Goal: Find specific page/section: Find specific page/section

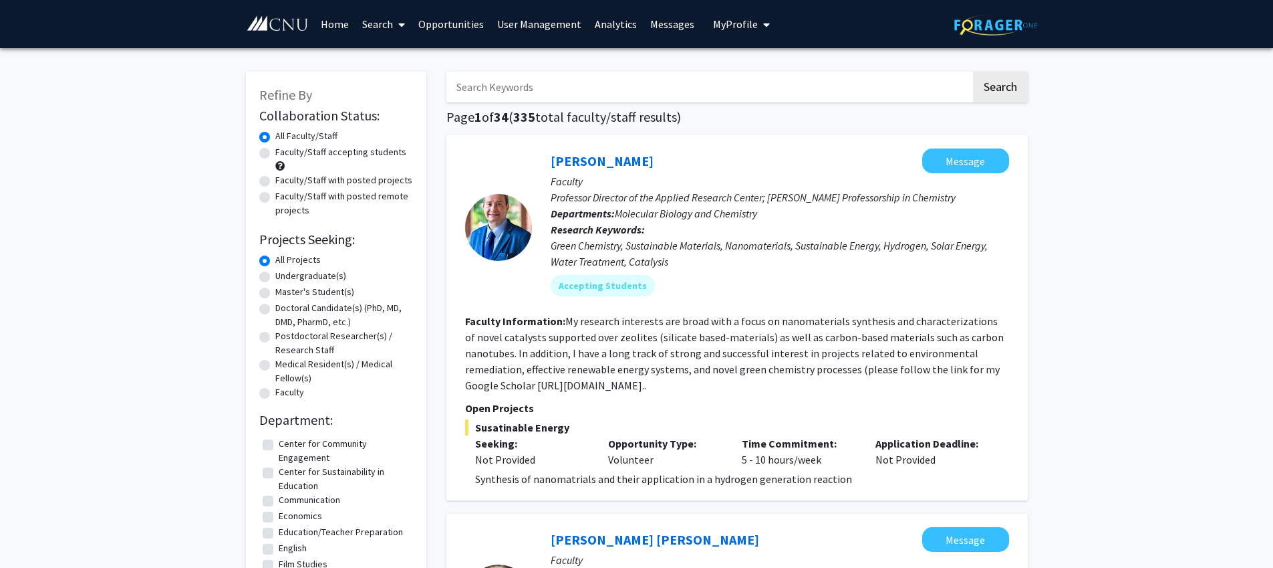
click at [526, 24] on link "User Management" at bounding box center [540, 24] width 98 height 47
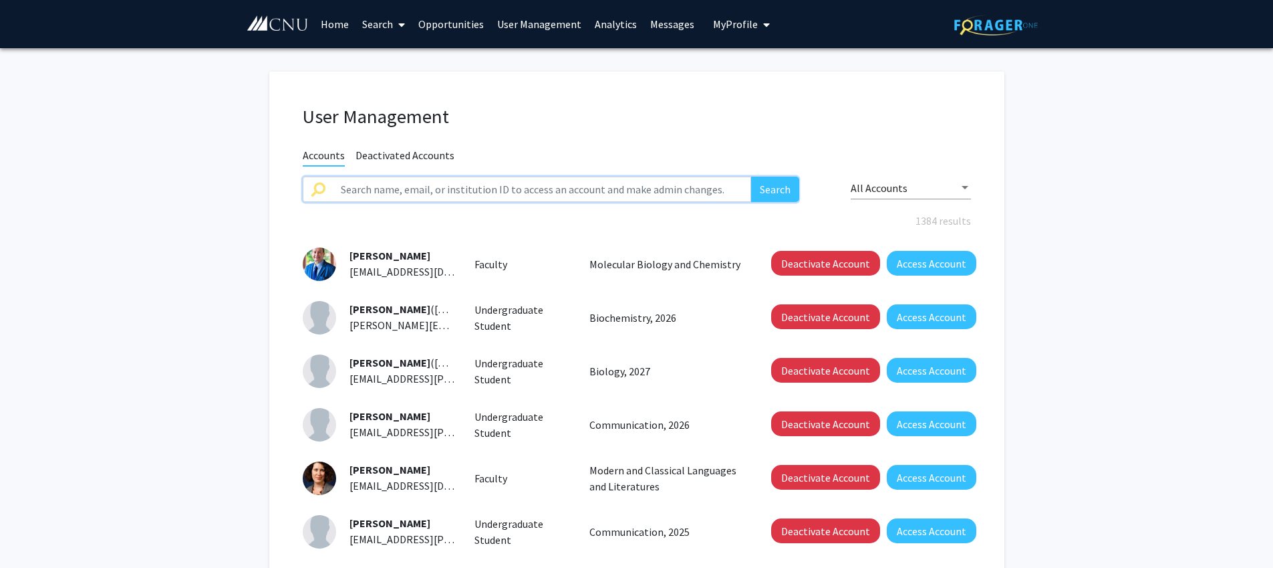
click at [441, 192] on input "text" at bounding box center [542, 188] width 419 height 25
click at [472, 191] on input "text" at bounding box center [542, 188] width 419 height 25
click at [751, 176] on button "Search" at bounding box center [775, 188] width 48 height 25
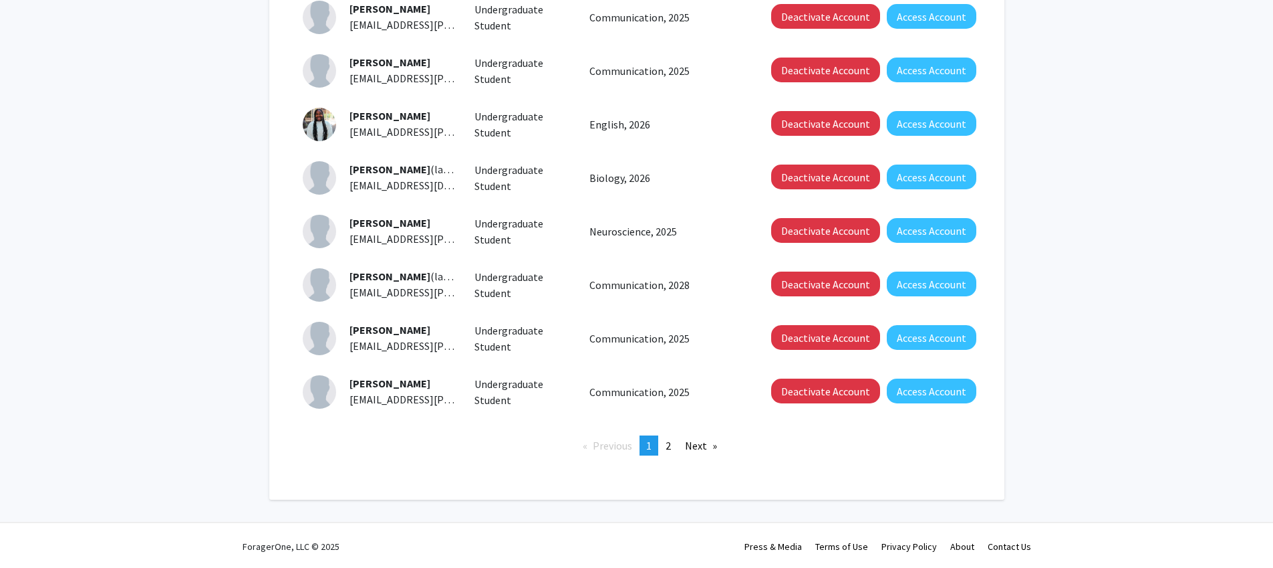
scroll to position [355, 0]
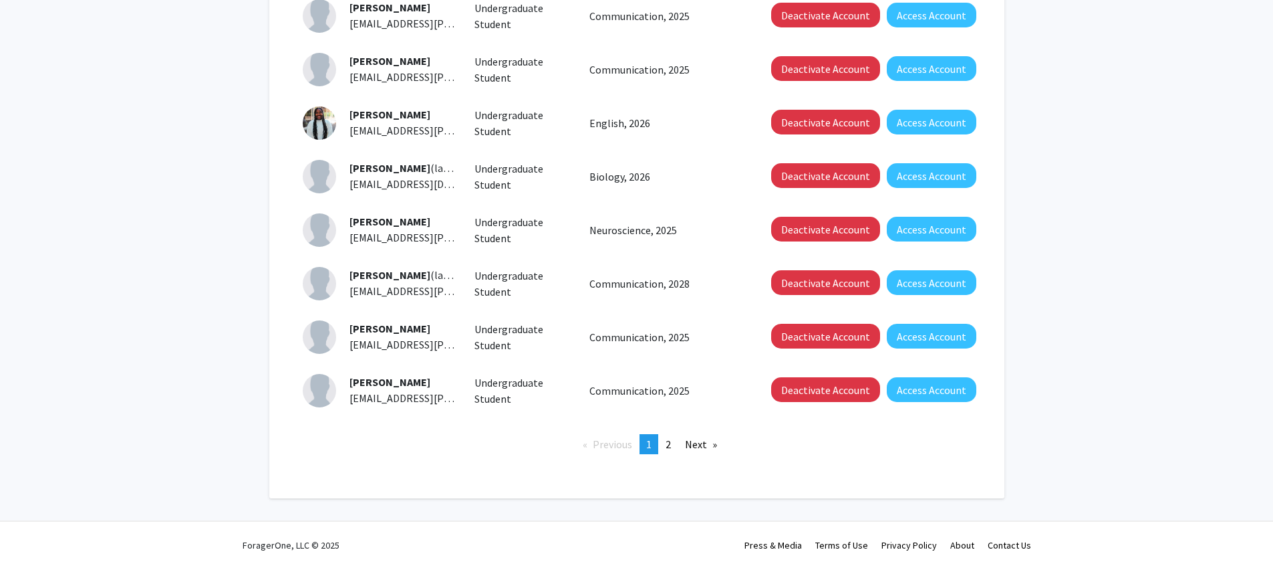
click at [670, 440] on span "2" at bounding box center [668, 443] width 5 height 13
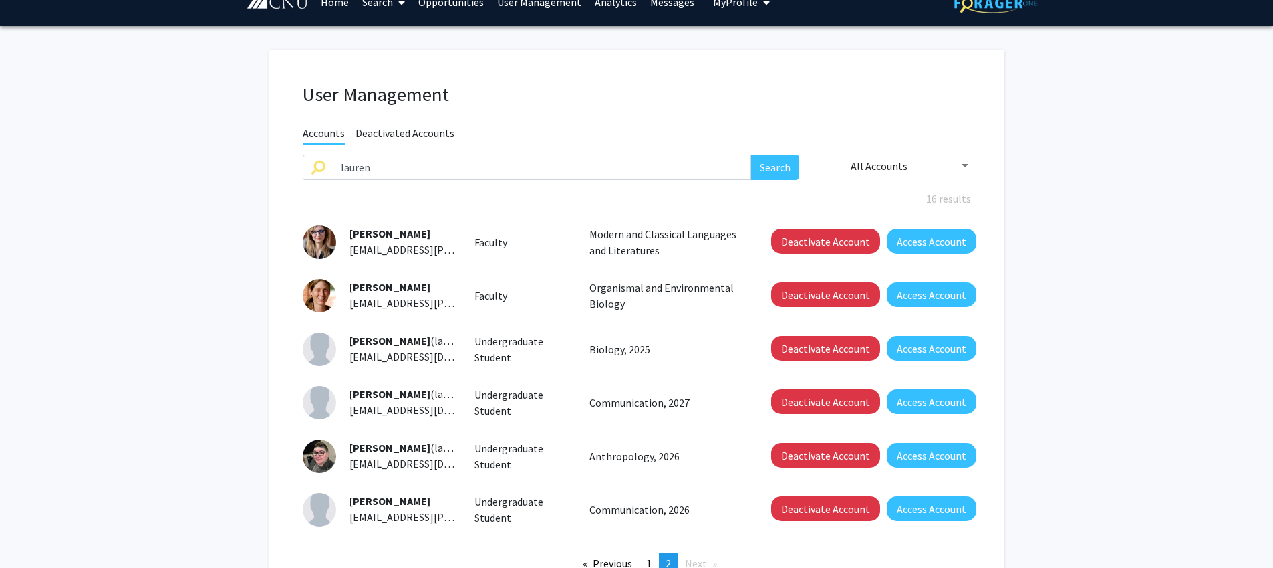
scroll to position [23, 0]
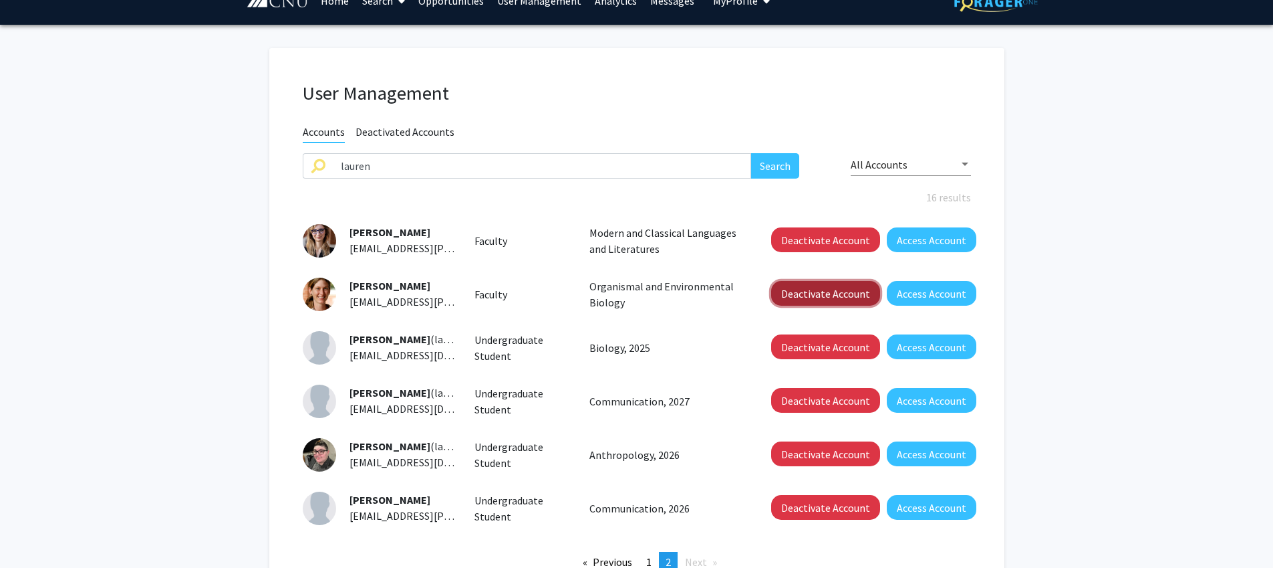
click at [824, 299] on button "Deactivate Account" at bounding box center [825, 293] width 109 height 25
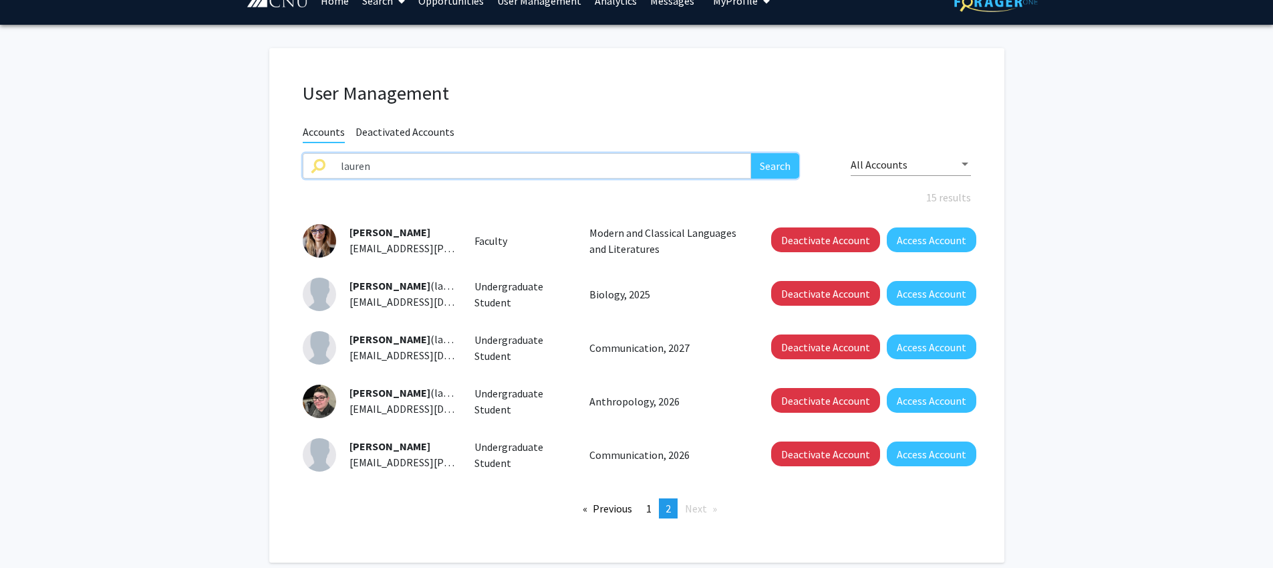
click at [361, 166] on input "lauren" at bounding box center [542, 165] width 419 height 25
drag, startPoint x: 429, startPoint y: 170, endPoint x: 303, endPoint y: 160, distance: 126.7
click at [333, 160] on input "lauren" at bounding box center [542, 165] width 419 height 25
click at [751, 153] on button "Search" at bounding box center [775, 165] width 48 height 25
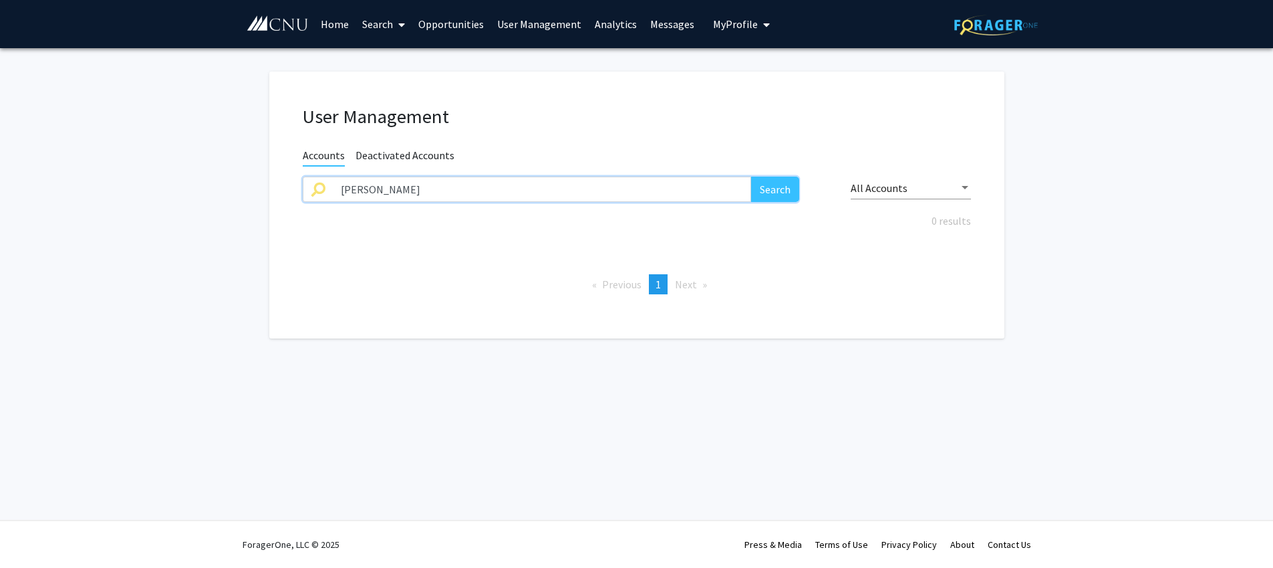
drag, startPoint x: 385, startPoint y: 195, endPoint x: 253, endPoint y: 187, distance: 131.9
click at [333, 187] on input "[PERSON_NAME]" at bounding box center [542, 188] width 419 height 25
click at [751, 176] on button "Search" at bounding box center [775, 188] width 48 height 25
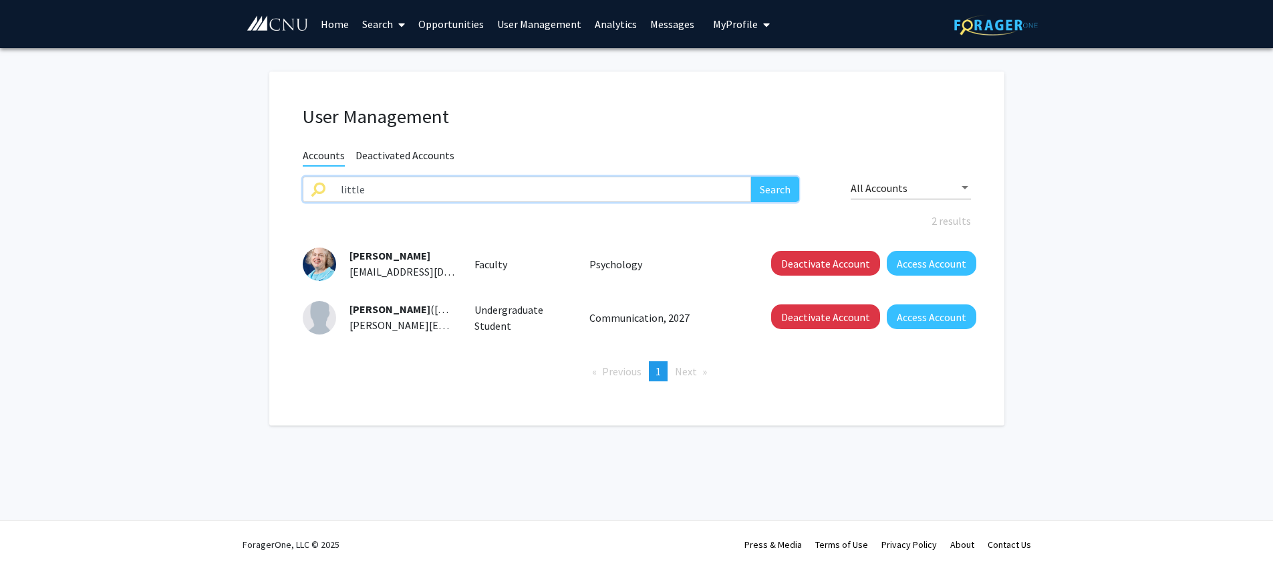
drag, startPoint x: 326, startPoint y: 182, endPoint x: 286, endPoint y: 177, distance: 40.4
click at [333, 177] on input "little" at bounding box center [542, 188] width 419 height 25
click at [751, 176] on button "Search" at bounding box center [775, 188] width 48 height 25
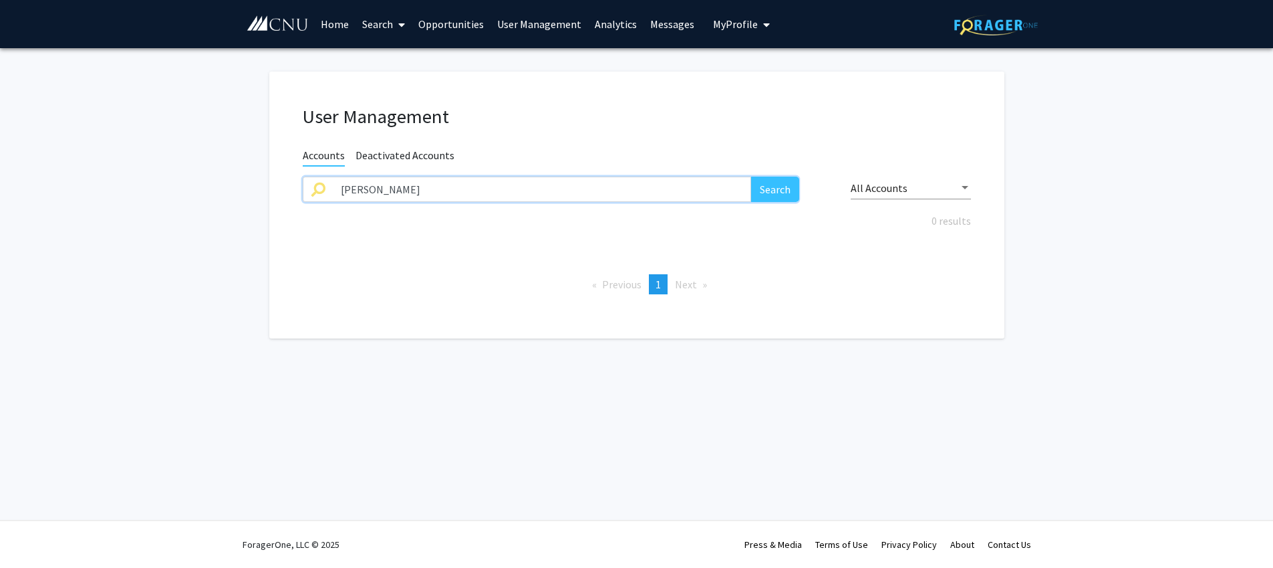
type input "lauren"
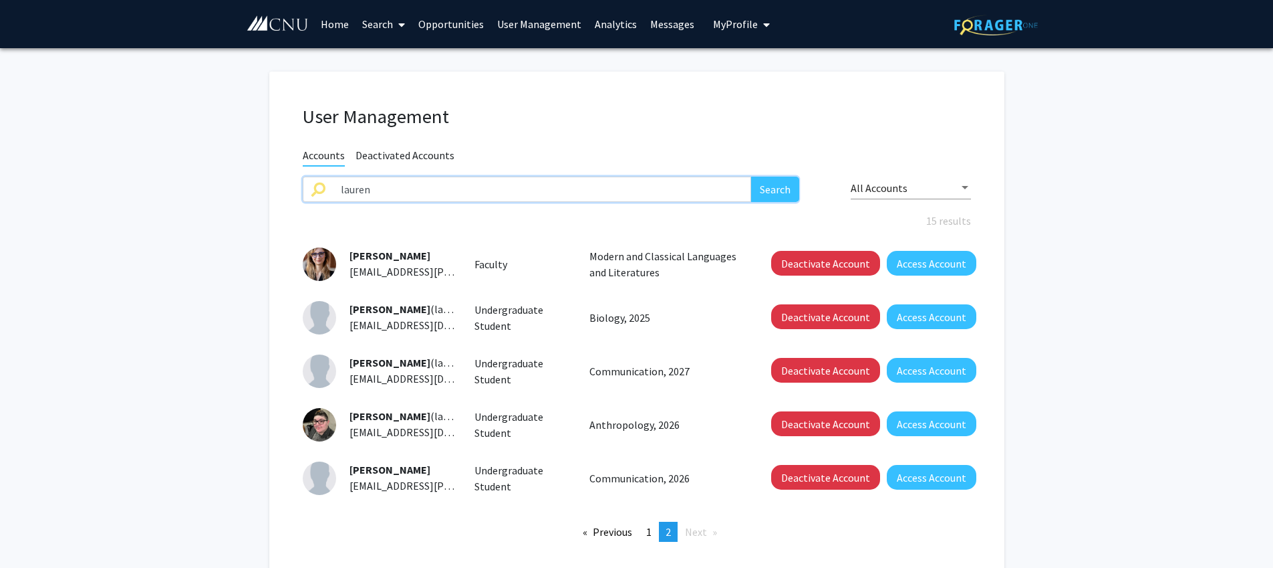
scroll to position [88, 0]
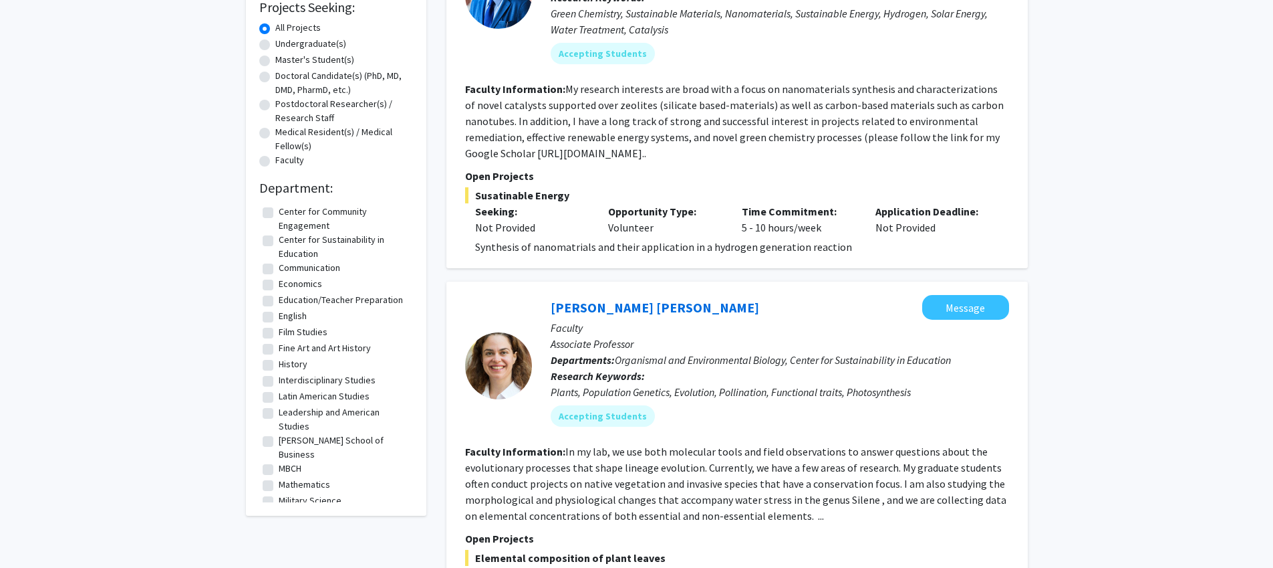
scroll to position [283, 0]
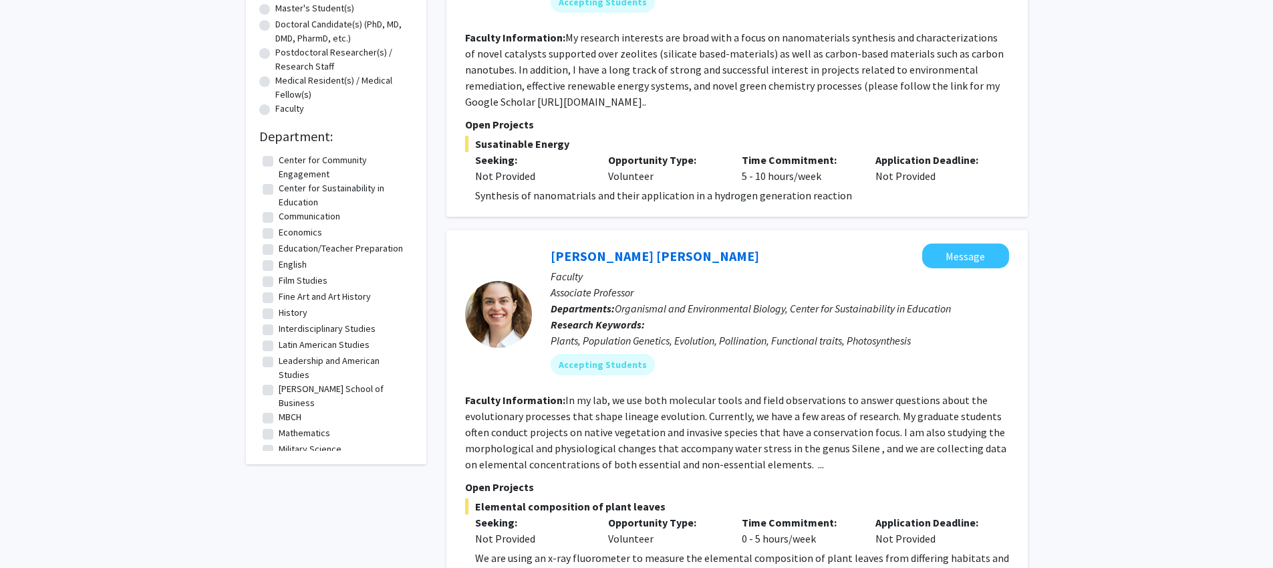
click at [306, 221] on label "Communication" at bounding box center [310, 216] width 62 height 14
click at [287, 218] on input "Communication" at bounding box center [283, 213] width 9 height 9
checkbox input "true"
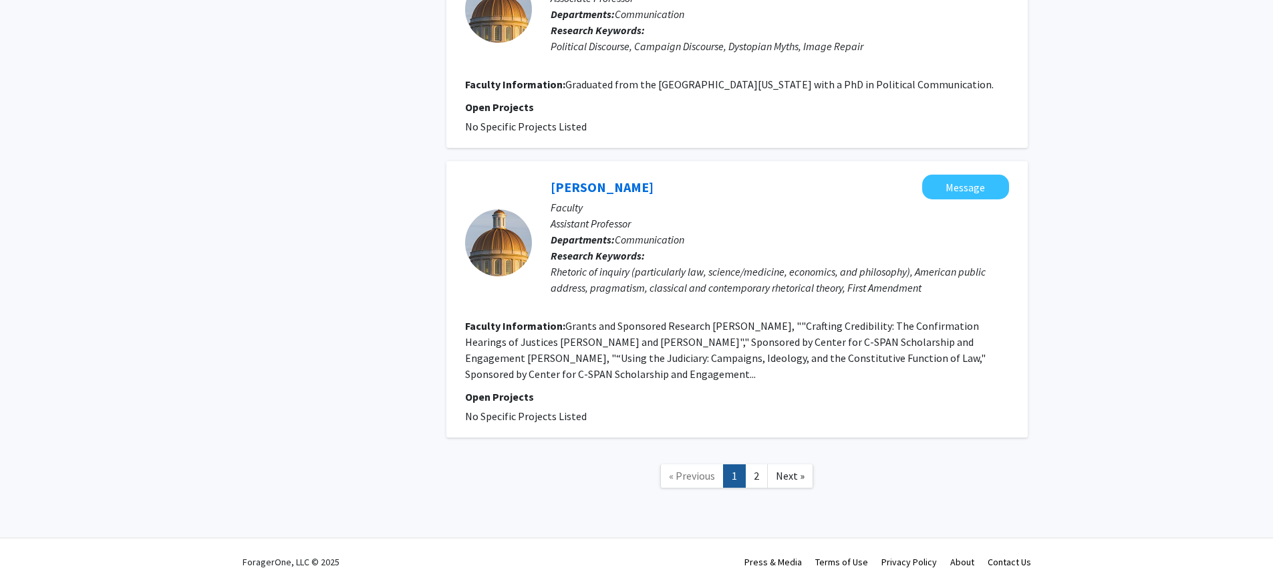
scroll to position [2436, 0]
click at [758, 463] on link "2" at bounding box center [756, 474] width 23 height 23
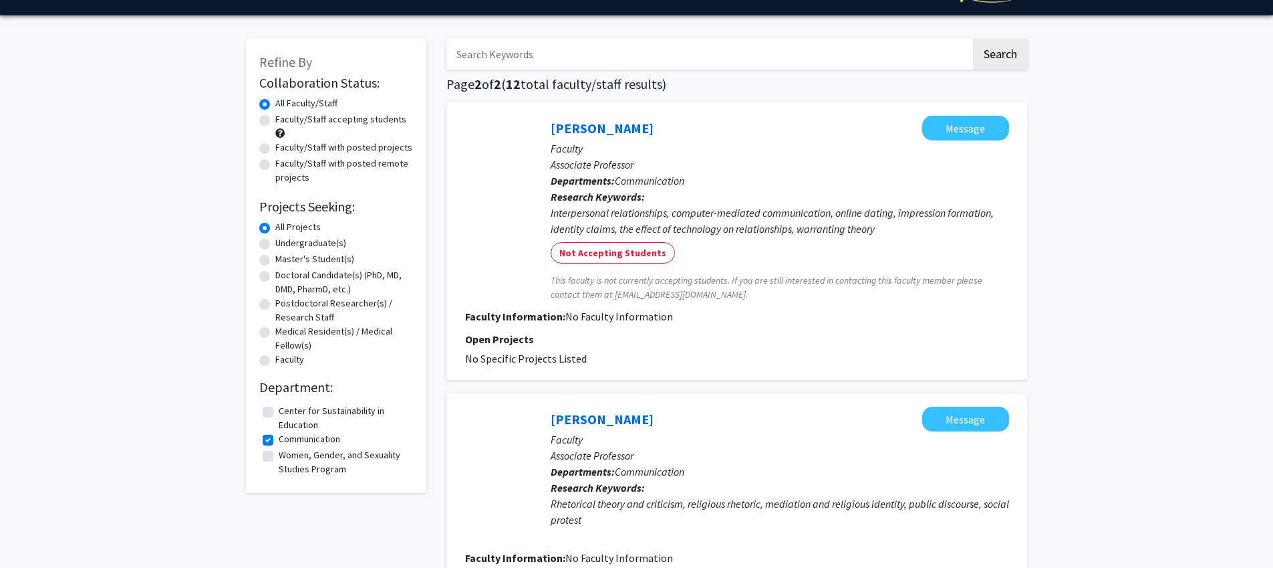
scroll to position [31, 0]
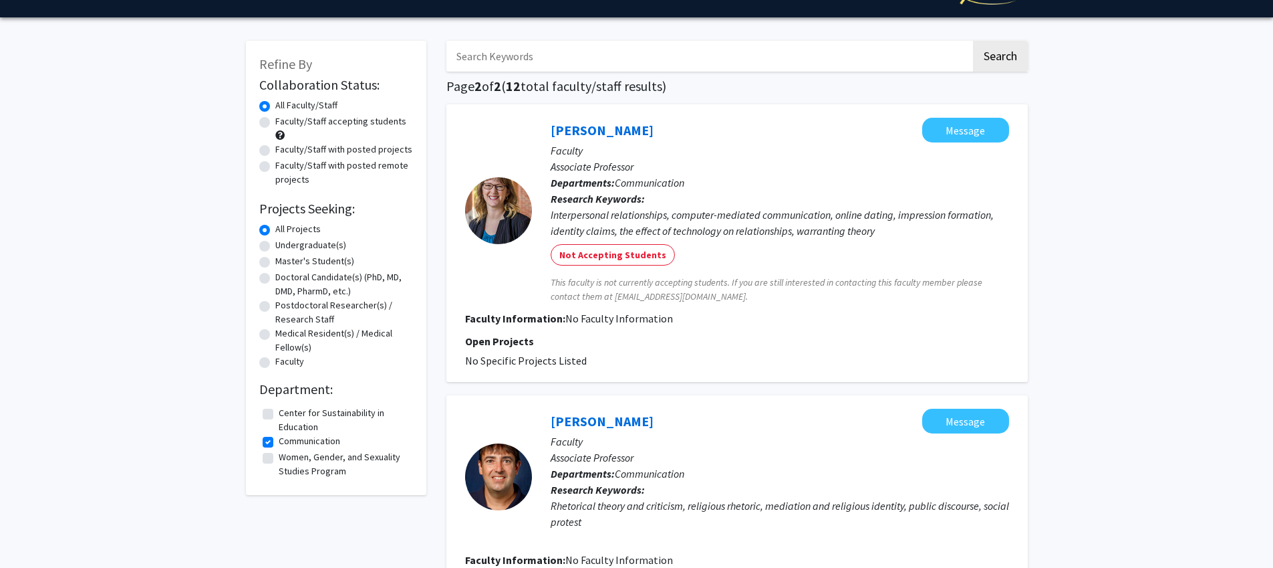
scroll to position [28, 0]
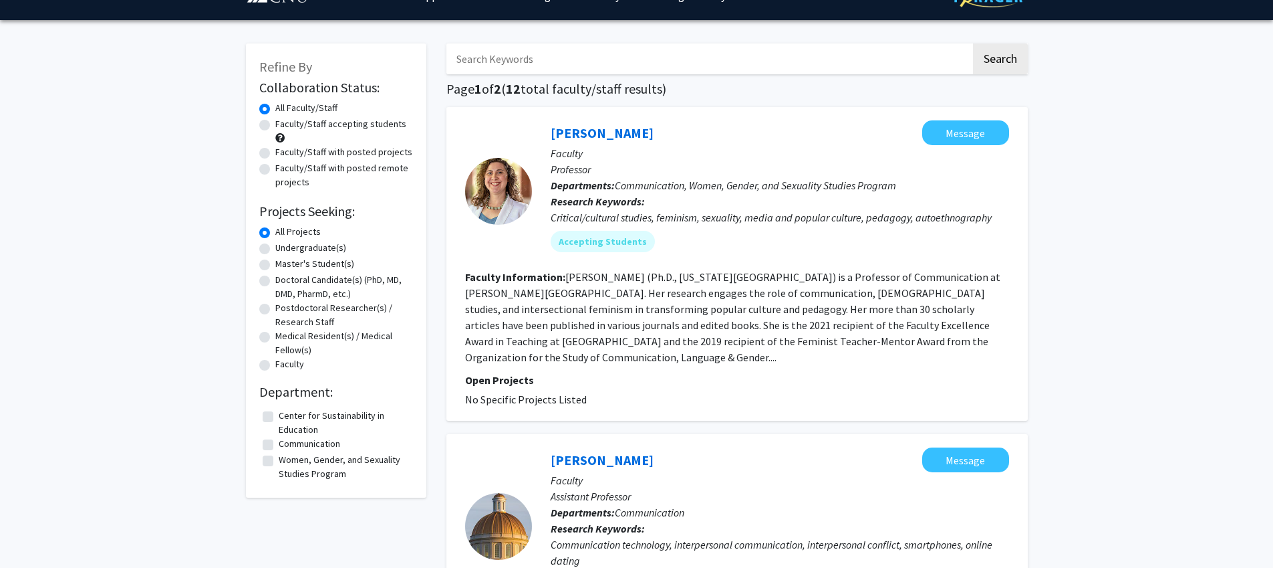
checkbox input "false"
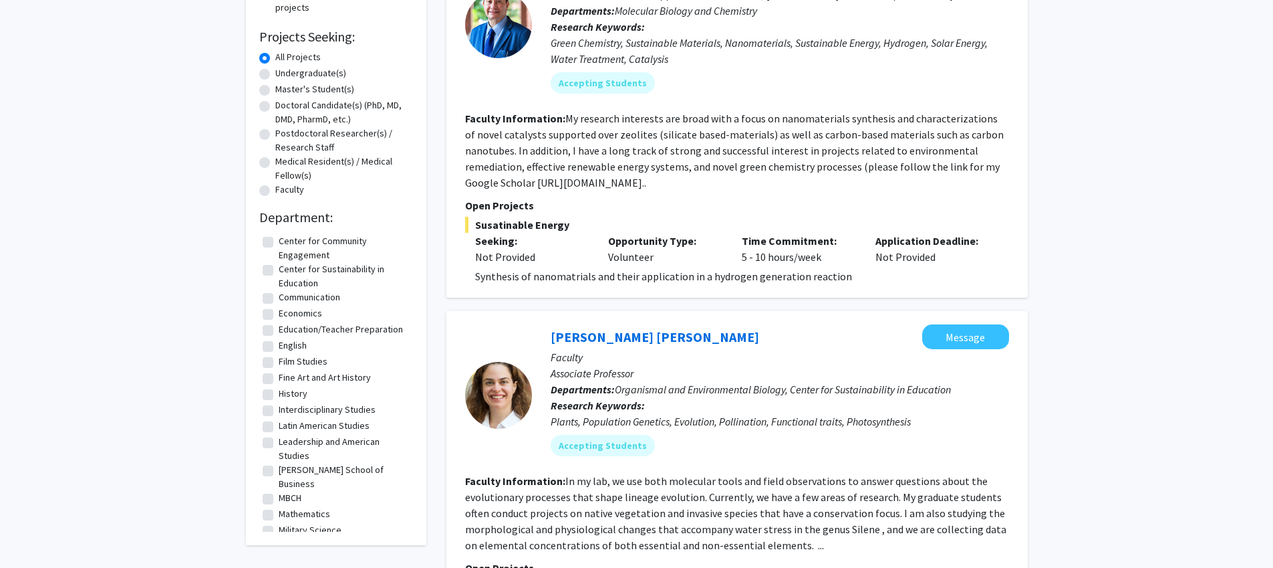
scroll to position [232, 0]
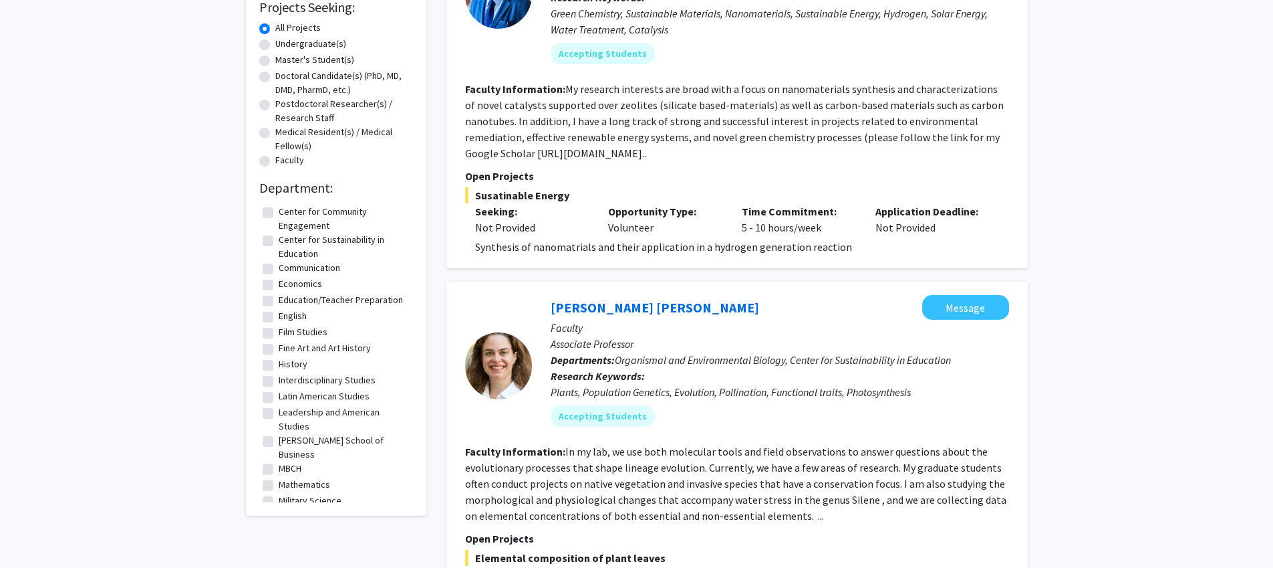
click at [279, 288] on label "Economics" at bounding box center [300, 284] width 43 height 14
click at [279, 285] on input "Economics" at bounding box center [283, 281] width 9 height 9
checkbox input "true"
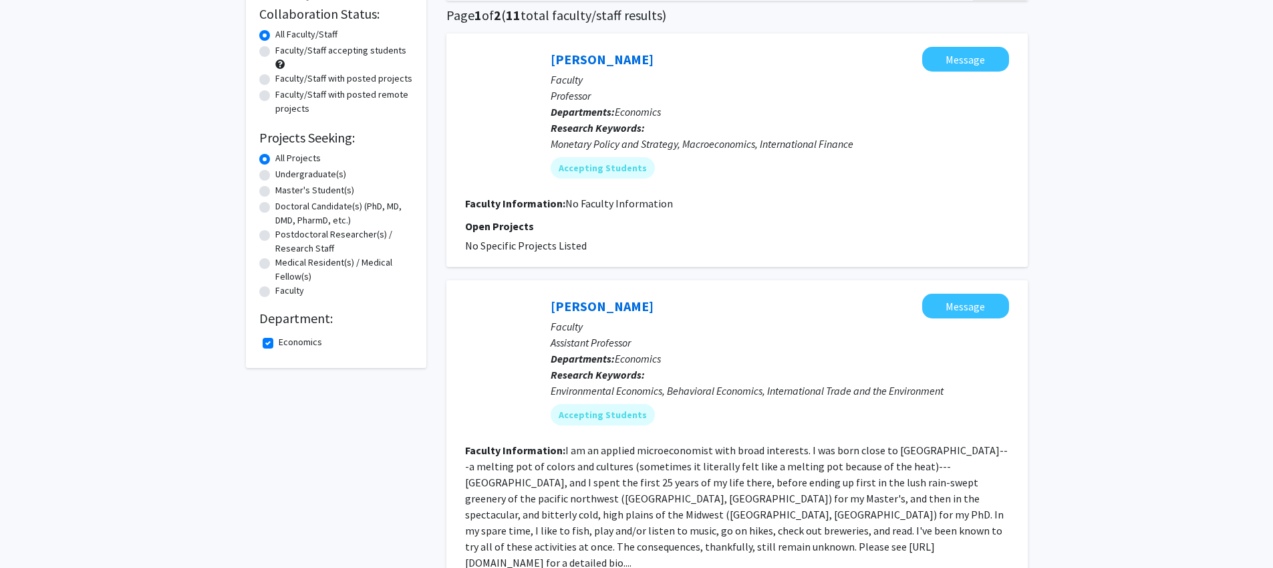
scroll to position [101, 0]
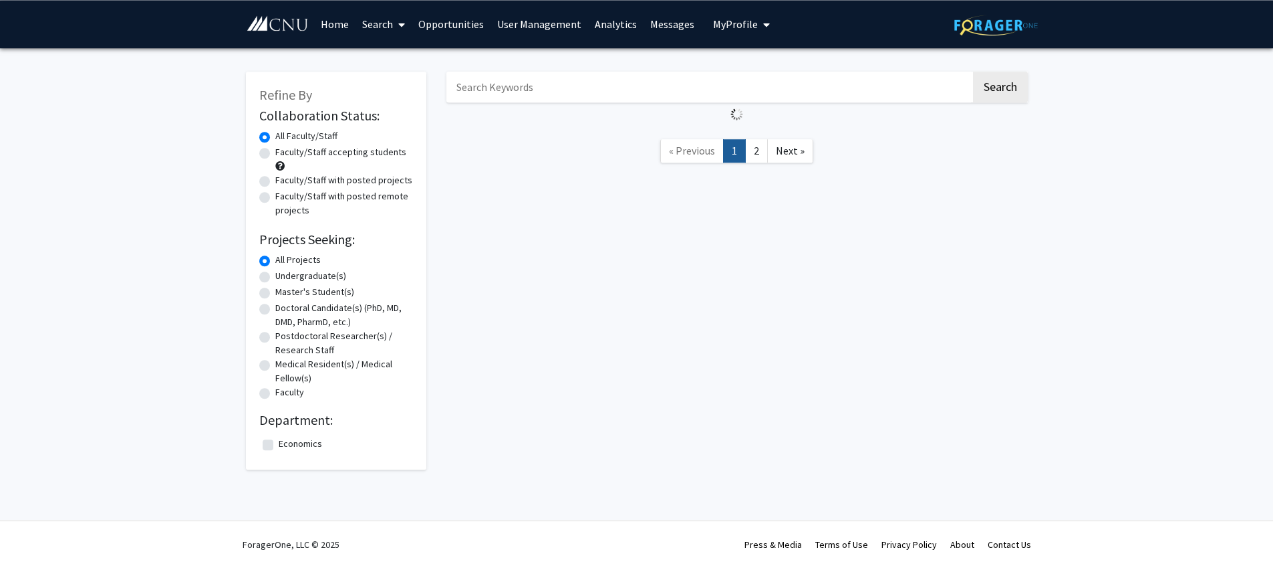
checkbox input "false"
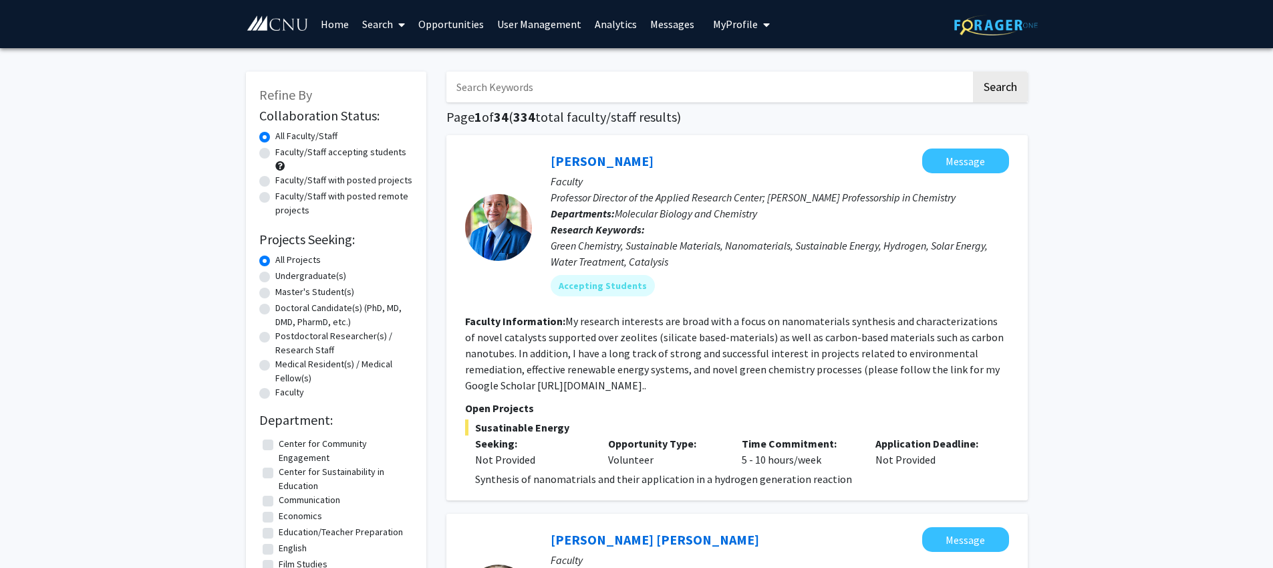
click at [560, 27] on link "User Management" at bounding box center [540, 24] width 98 height 47
